Goal: Transaction & Acquisition: Purchase product/service

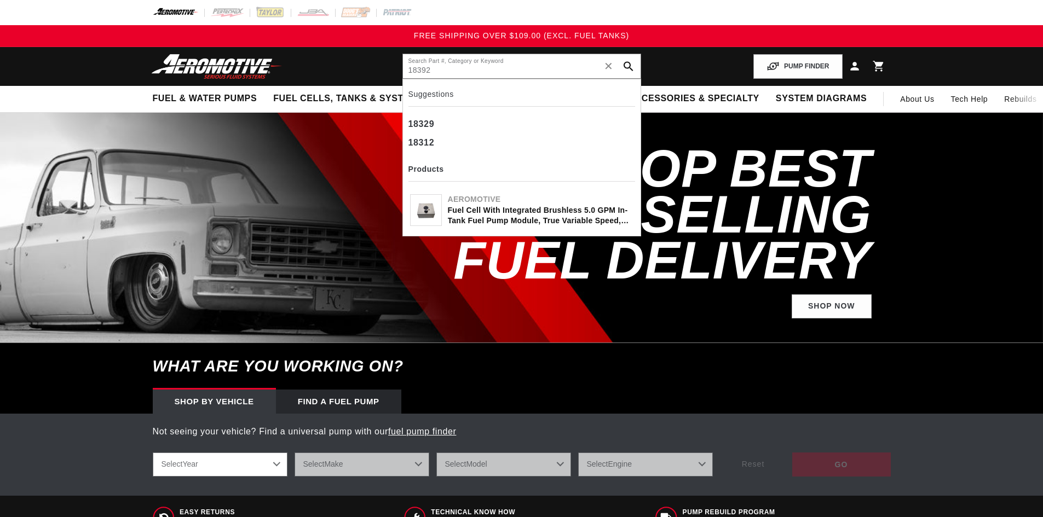
type input "18392"
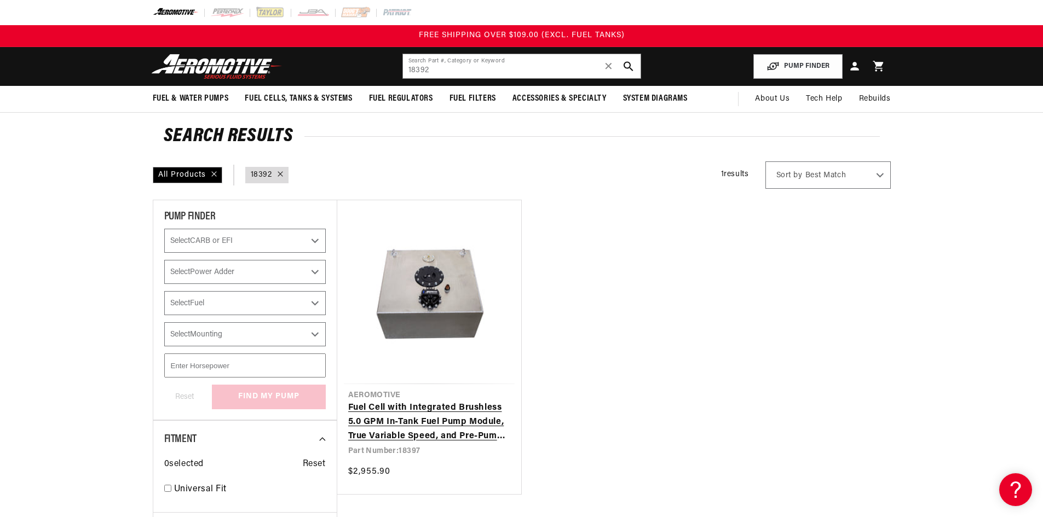
click at [468, 421] on link "Fuel Cell with Integrated Brushless 5.0 GPM In-Tank Fuel Pump Module, True Vari…" at bounding box center [429, 422] width 162 height 42
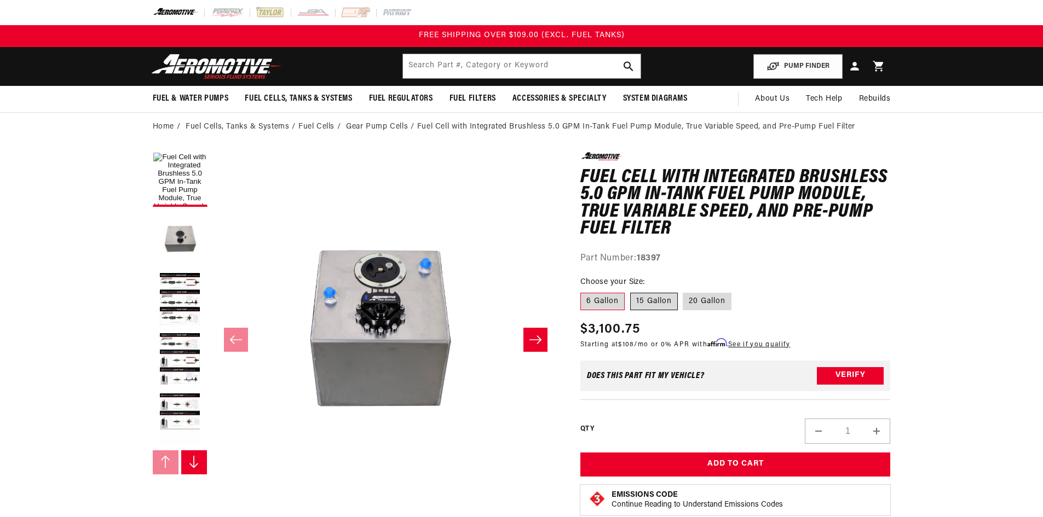
click at [644, 297] on label "15 Gallon" at bounding box center [654, 302] width 48 height 18
click at [630, 291] on input "15 Gallon" at bounding box center [630, 291] width 1 height 1
radio input "true"
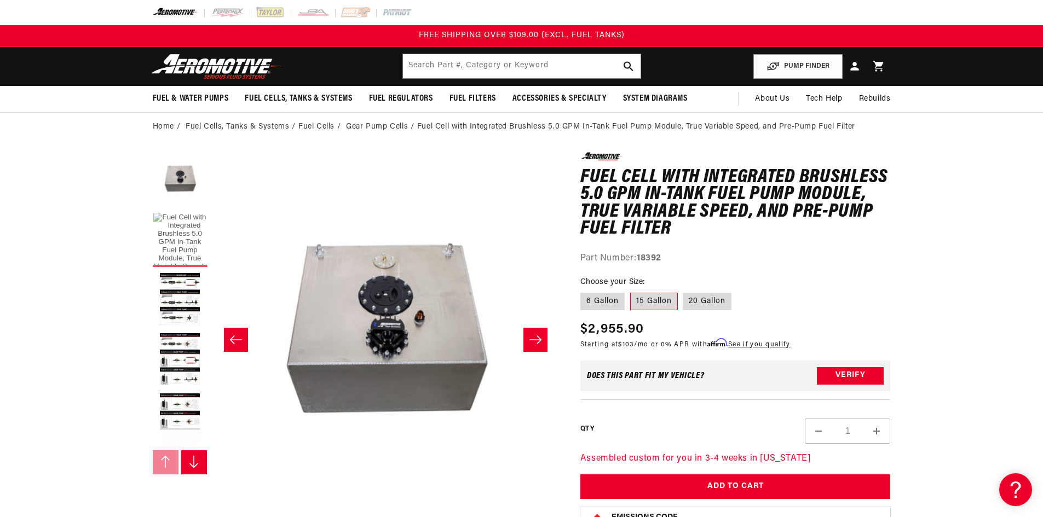
click at [172, 240] on button "Load image 1 in gallery view" at bounding box center [180, 239] width 55 height 55
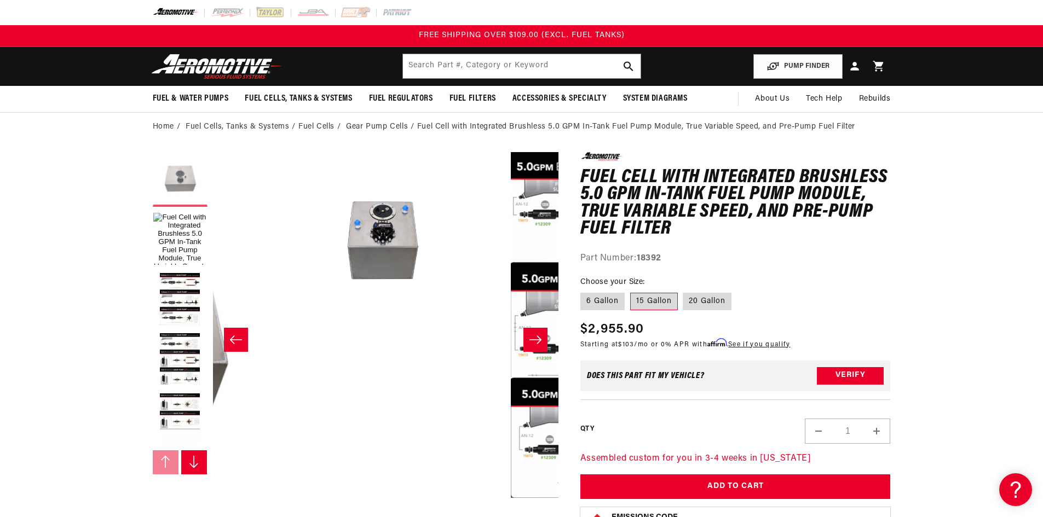
click at [175, 162] on button "Load image 2 in gallery view" at bounding box center [180, 179] width 55 height 55
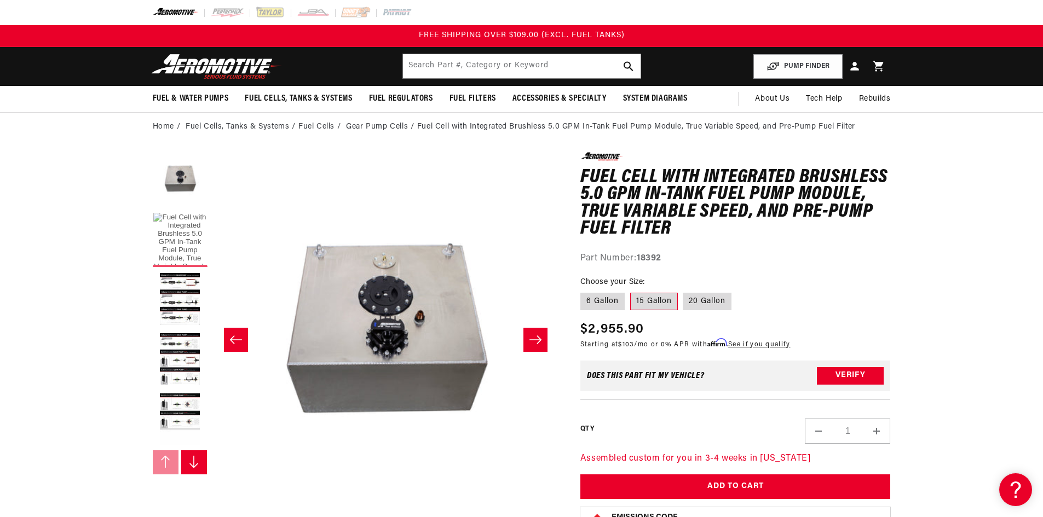
click at [181, 235] on button "Load image 1 in gallery view" at bounding box center [180, 239] width 55 height 55
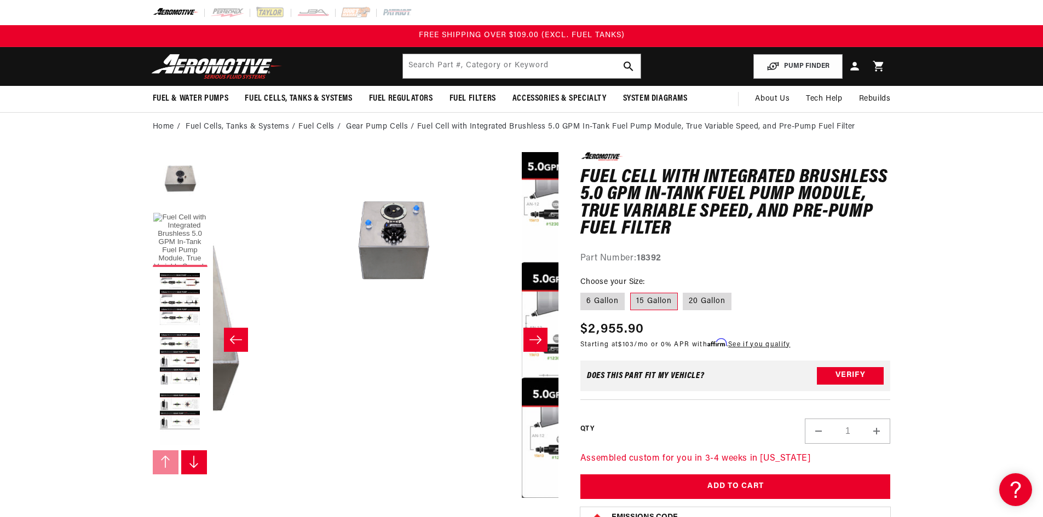
scroll to position [0, 259]
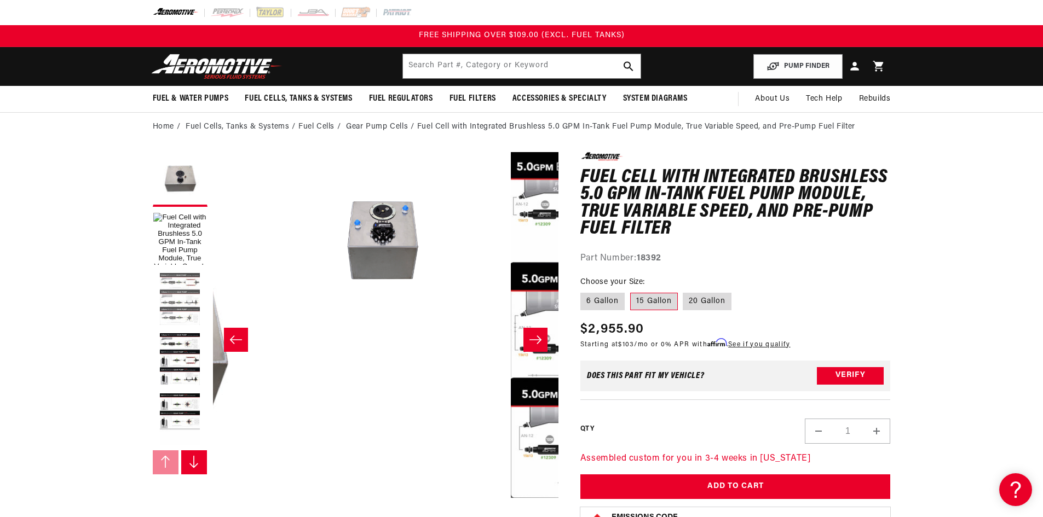
click at [189, 310] on button "Load image 3 in gallery view" at bounding box center [180, 300] width 55 height 55
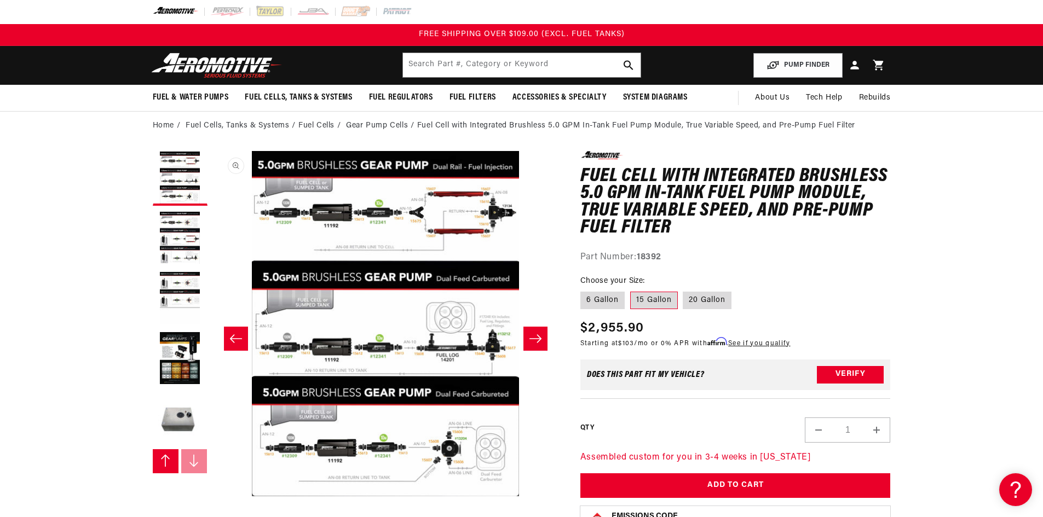
scroll to position [0, 0]
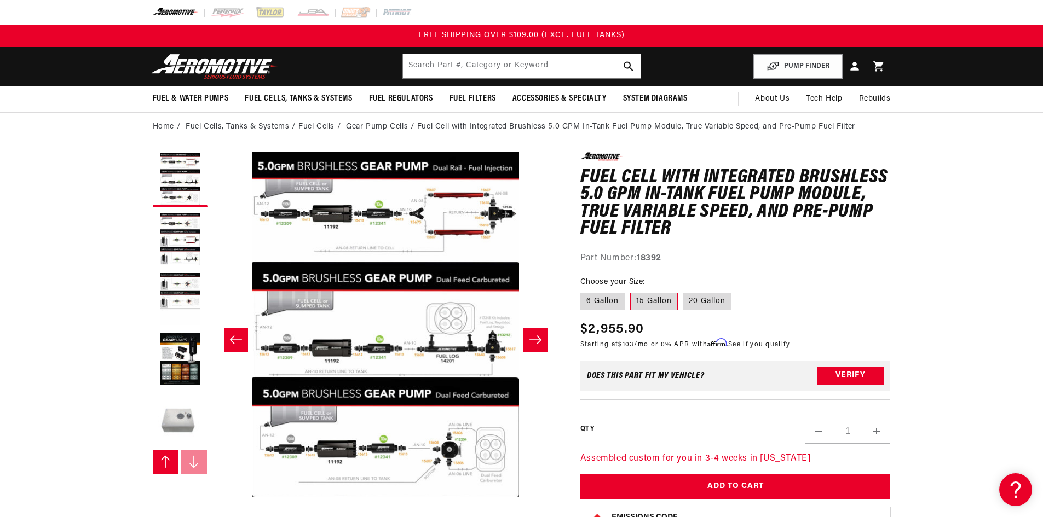
click at [170, 414] on button "Load image 7 in gallery view" at bounding box center [180, 420] width 55 height 55
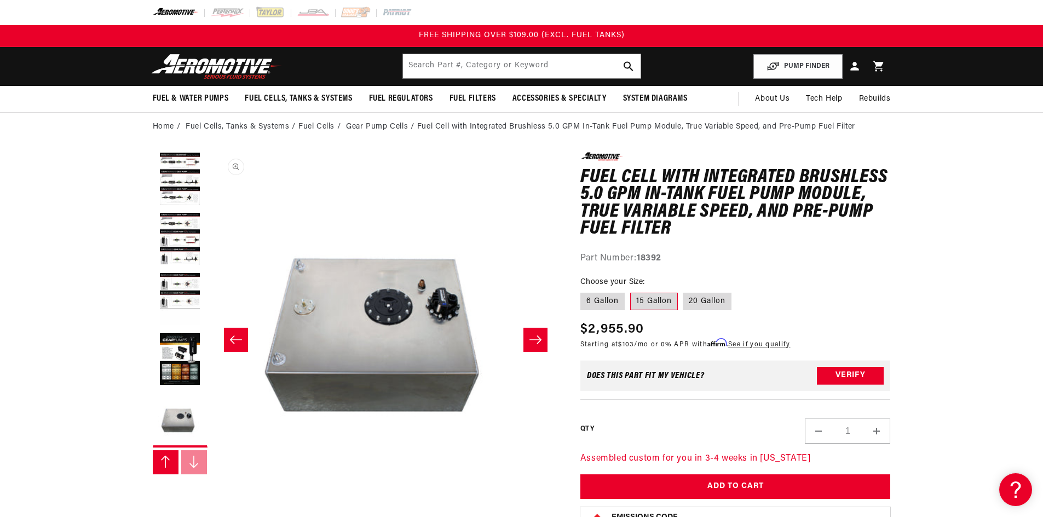
scroll to position [1, 1901]
click at [212, 497] on button "Open media 7 in modal" at bounding box center [212, 497] width 0 height 0
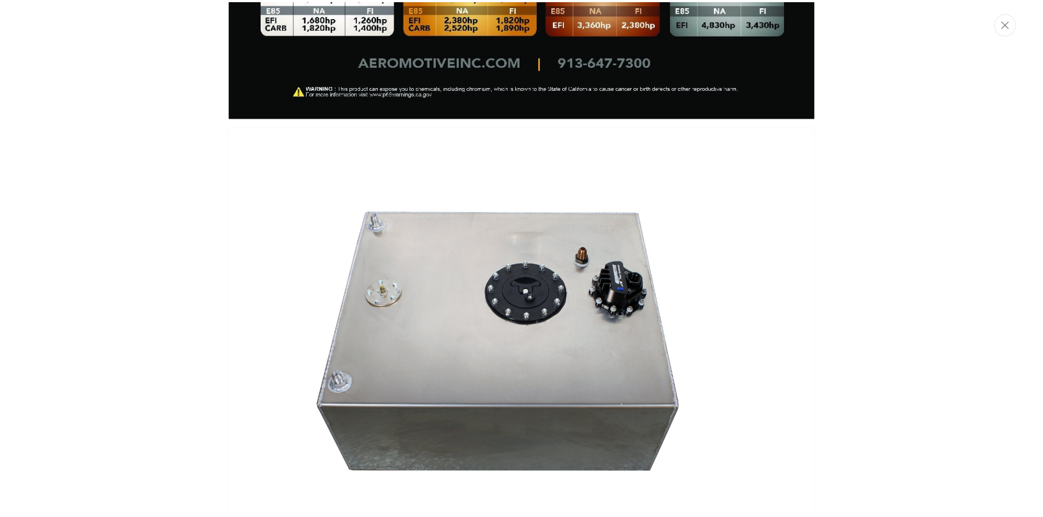
scroll to position [3788, 0]
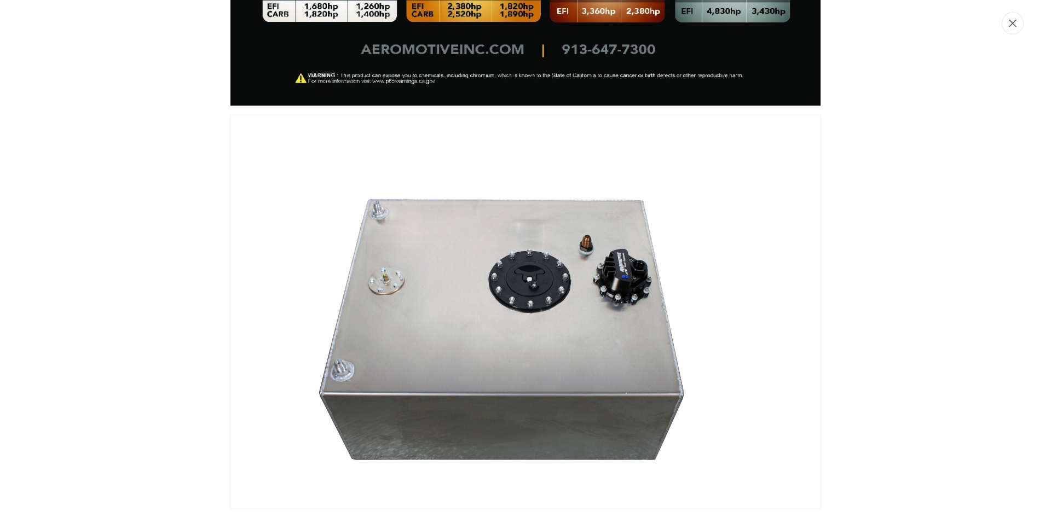
click at [1009, 28] on button "Close" at bounding box center [1012, 23] width 22 height 22
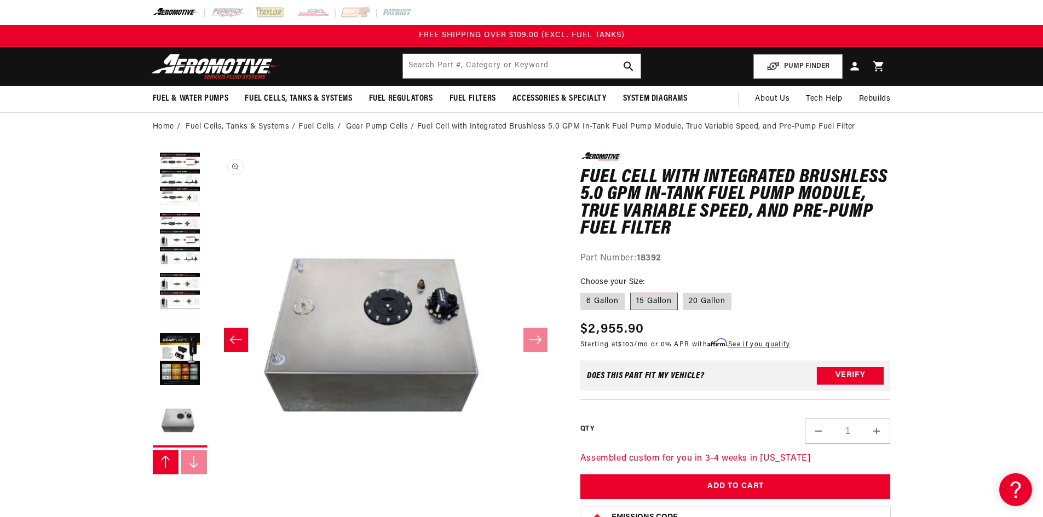
click at [212, 497] on button "Open media 7 in modal" at bounding box center [212, 497] width 0 height 0
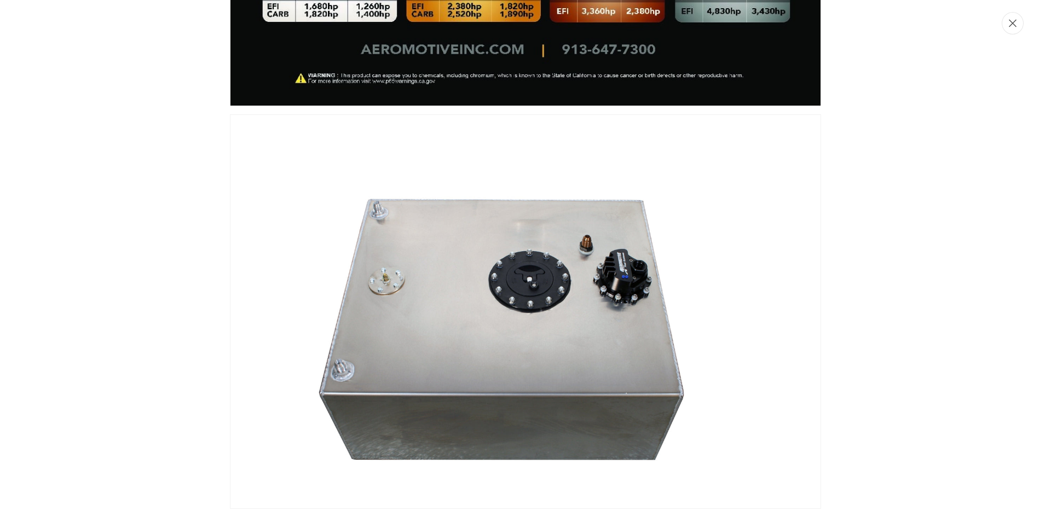
click at [1014, 24] on icon "Close" at bounding box center [1013, 24] width 8 height 8
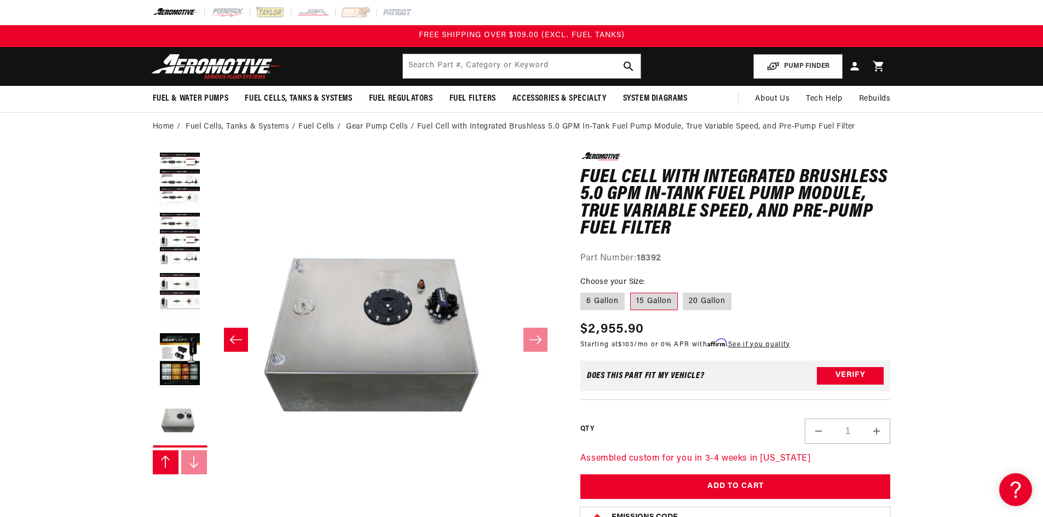
click at [237, 20] on div at bounding box center [521, 12] width 792 height 25
click at [229, 10] on img at bounding box center [227, 13] width 34 height 12
